Goal: Task Accomplishment & Management: Manage account settings

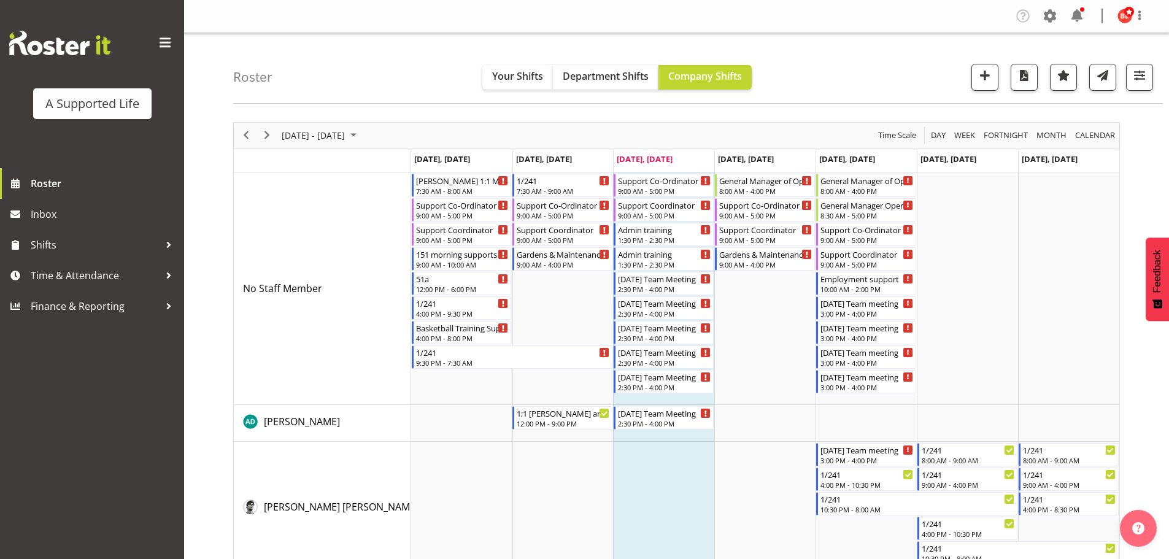
scroll to position [4666, 0]
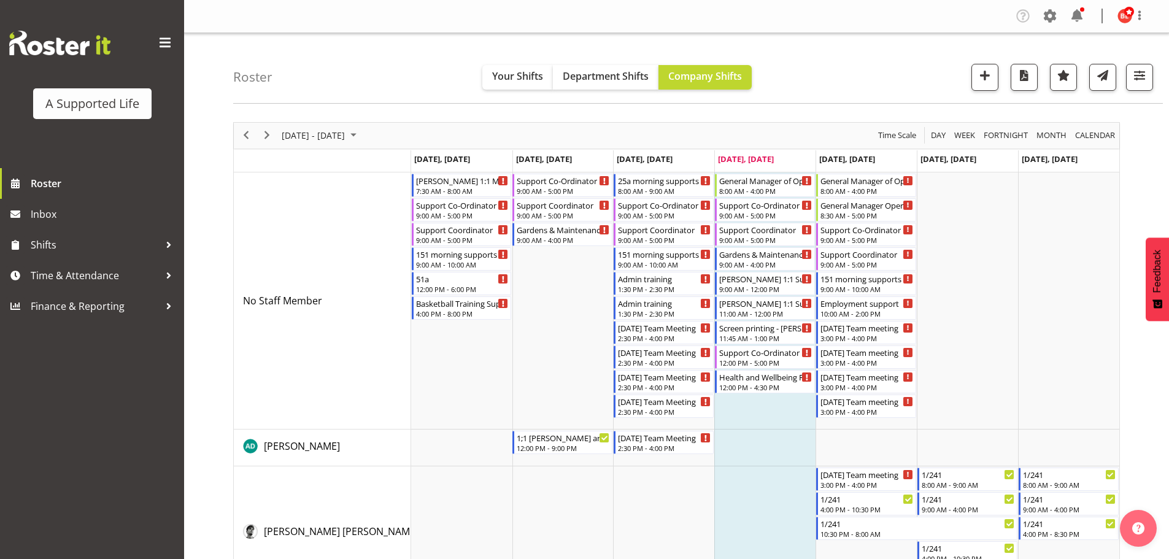
click at [796, 13] on nav "Company Settings Roles & Skills Tasks Jobs Employees Locations & Departments Ac…" at bounding box center [676, 16] width 960 height 20
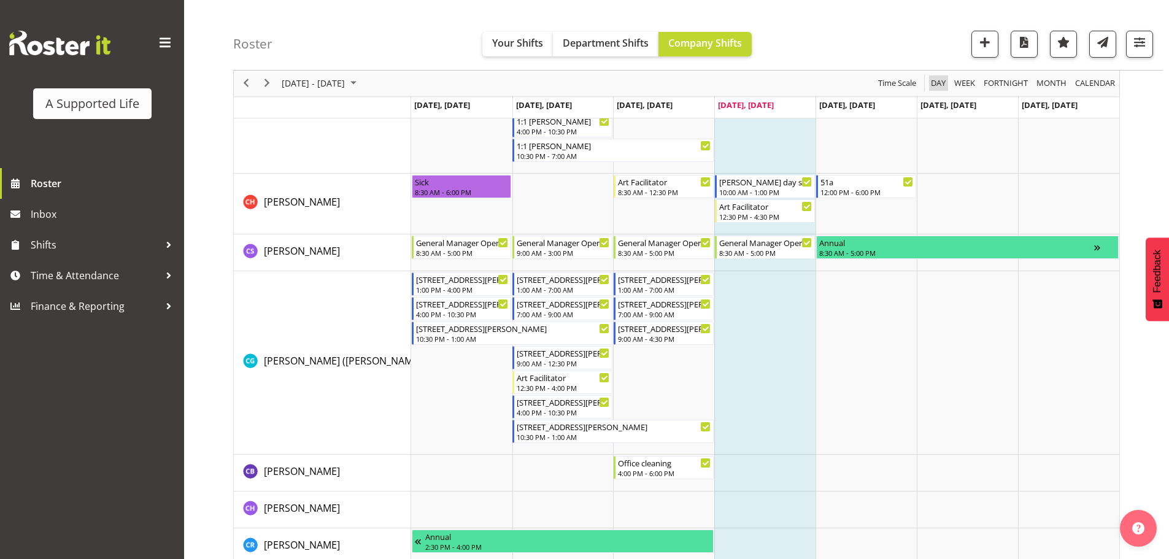
click at [939, 80] on span "Day" at bounding box center [938, 83] width 17 height 15
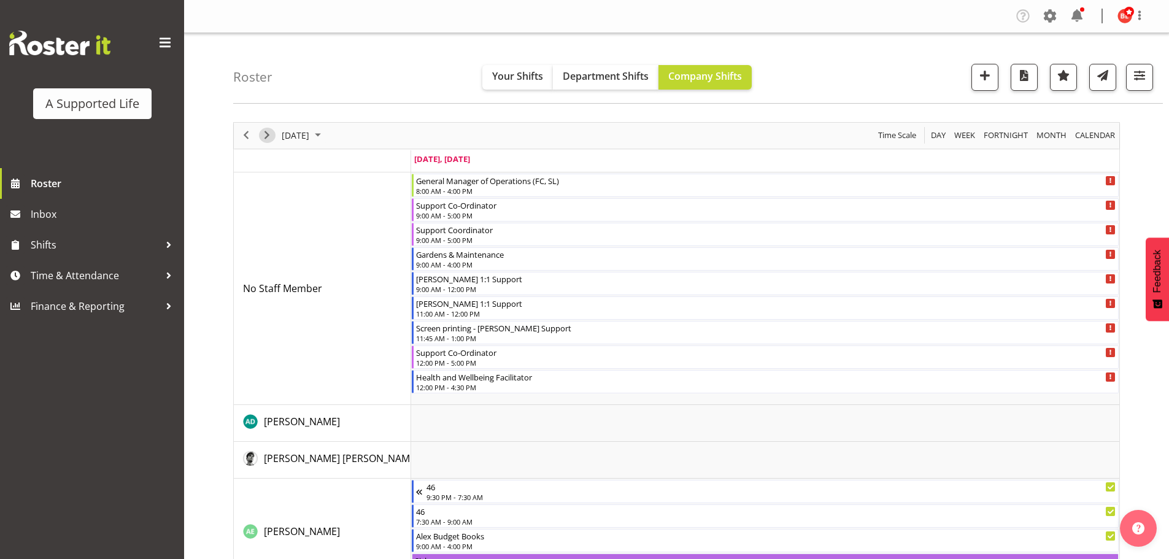
click at [267, 136] on span "Next" at bounding box center [267, 135] width 15 height 15
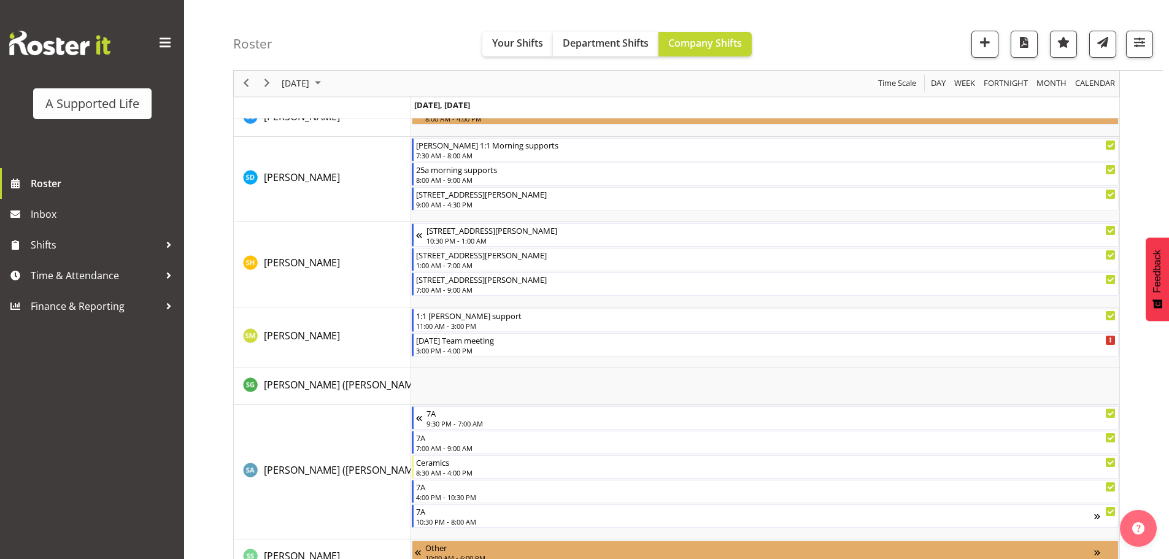
scroll to position [4401, 0]
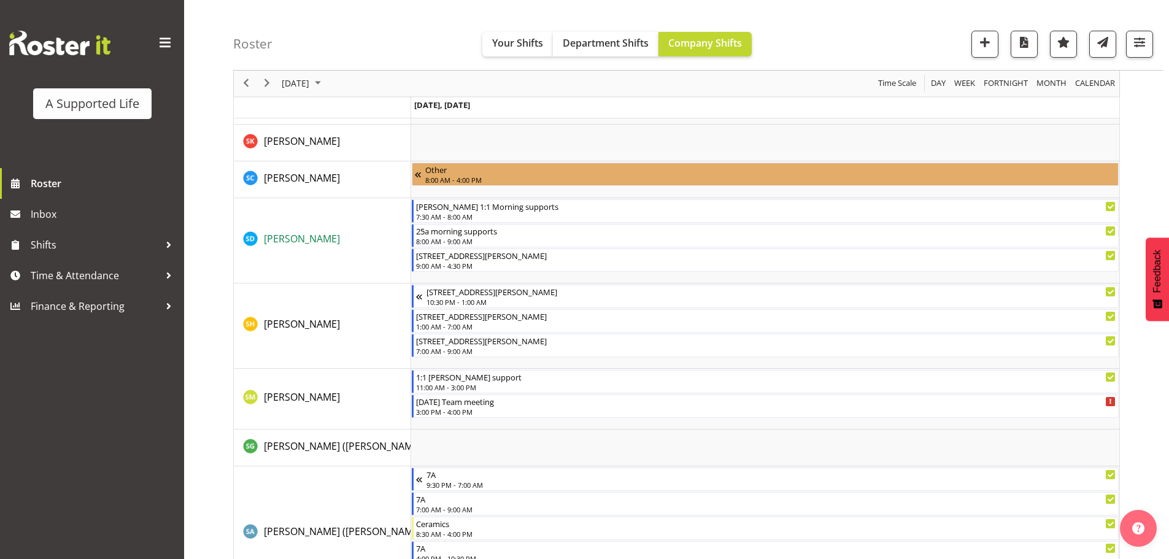
click at [326, 237] on span "[PERSON_NAME]" at bounding box center [302, 238] width 76 height 13
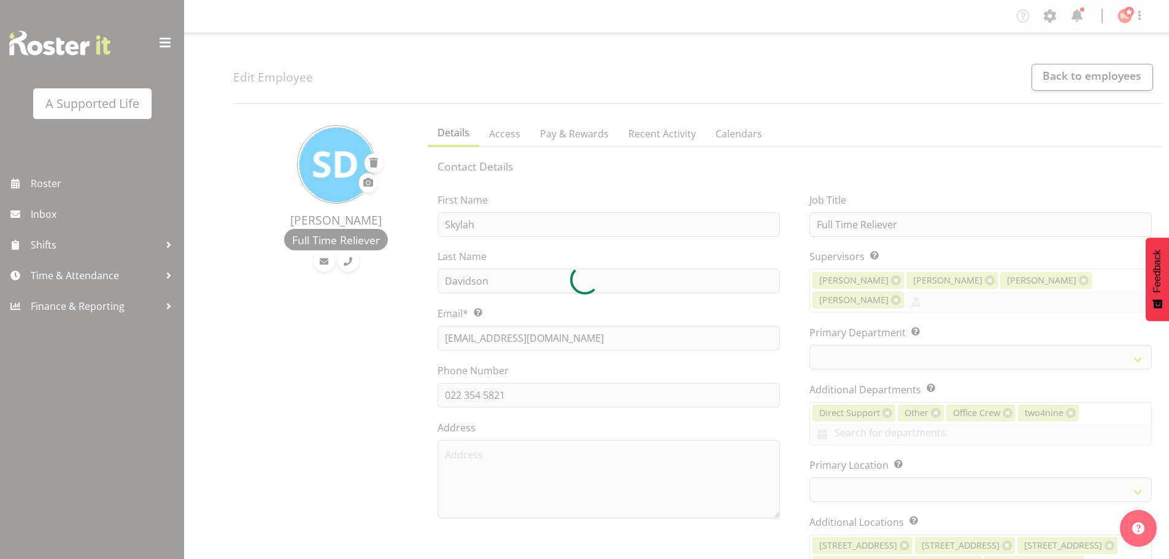
select select
